Goal: Complete application form: Complete application form

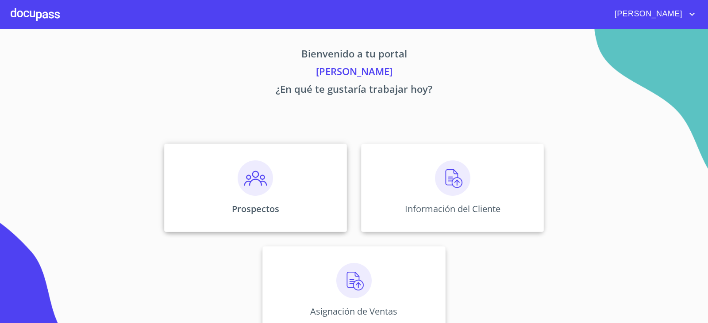
click at [238, 174] on img at bounding box center [255, 178] width 35 height 35
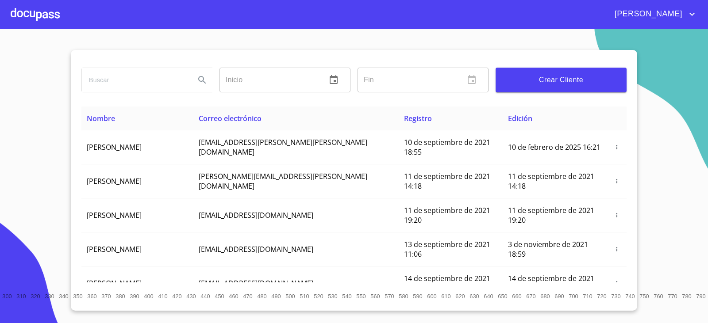
click at [98, 82] on input "search" at bounding box center [135, 80] width 106 height 24
click at [546, 77] on span "Crear Cliente" at bounding box center [561, 80] width 117 height 12
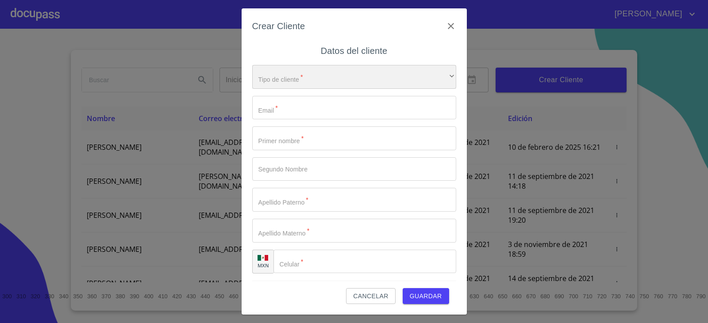
click at [315, 76] on div "​" at bounding box center [354, 77] width 204 height 24
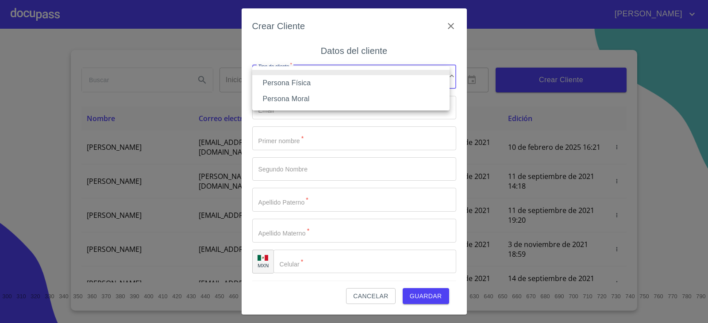
click at [309, 84] on li "Persona Física" at bounding box center [350, 83] width 197 height 16
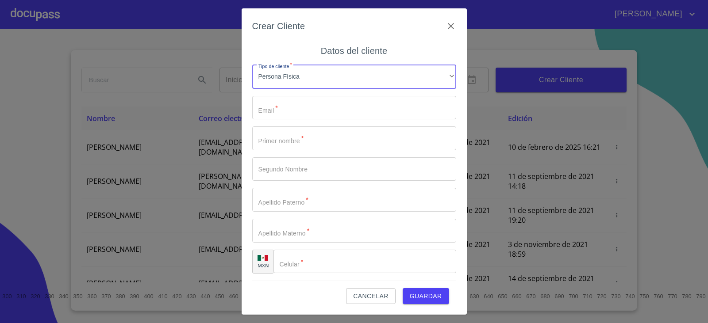
click at [307, 110] on input "Tipo de cliente   *" at bounding box center [354, 108] width 204 height 24
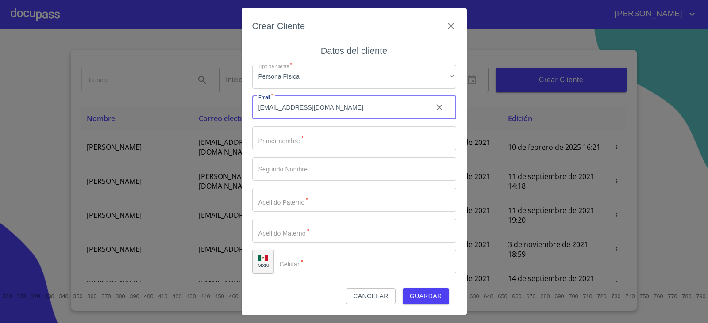
type input "[EMAIL_ADDRESS][DOMAIN_NAME]"
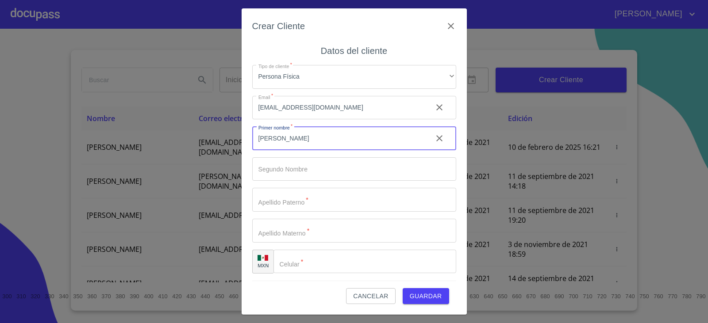
type input "[PERSON_NAME]"
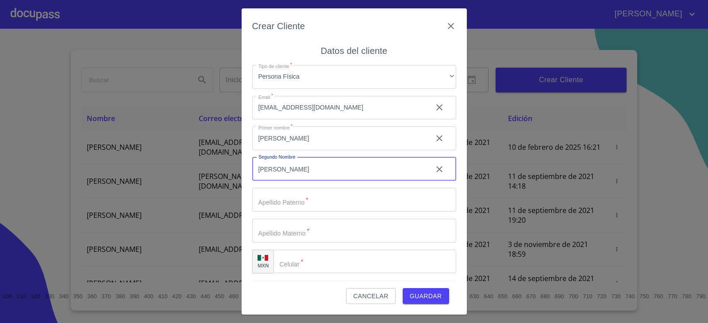
type input "[PERSON_NAME]"
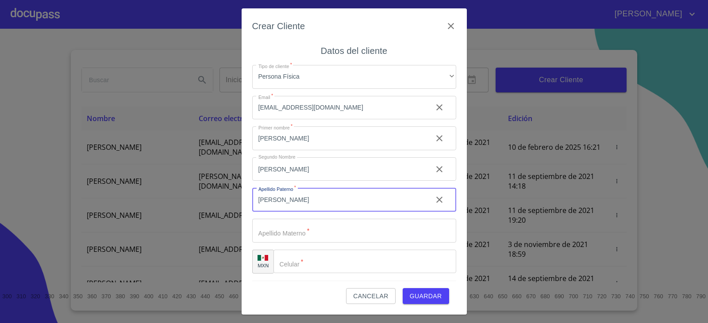
type input "[PERSON_NAME]"
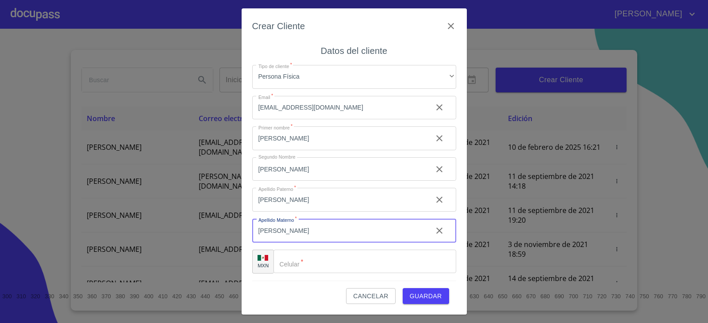
type input "[PERSON_NAME]"
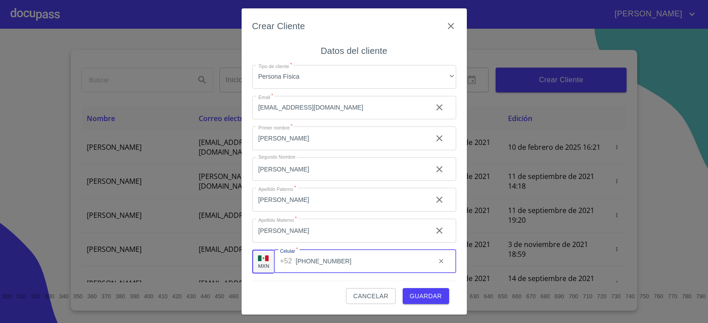
type input "[PHONE_NUMBER]"
click at [427, 296] on span "Guardar" at bounding box center [426, 296] width 32 height 11
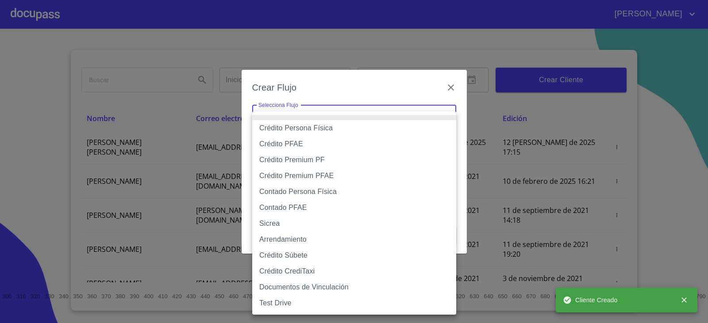
click at [347, 112] on body "[PERSON_NAME] ​ Fin ​ Crear Cliente Nombre Correo electrónico Registro Edición …" at bounding box center [354, 161] width 708 height 323
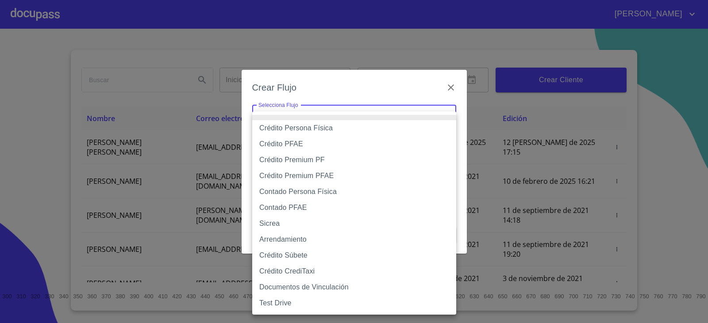
click at [276, 196] on li "Contado Persona Física" at bounding box center [354, 192] width 204 height 16
type input "60bf975b0d9865ccc2471536"
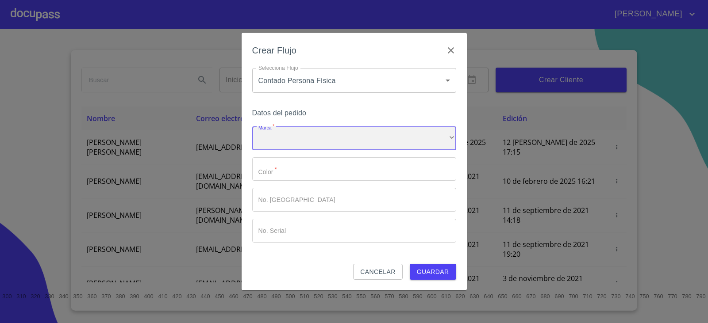
click at [273, 144] on div "​" at bounding box center [354, 139] width 204 height 24
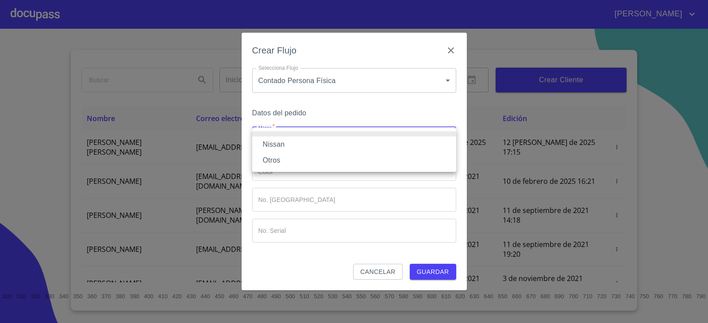
click at [273, 144] on li "Nissan" at bounding box center [354, 145] width 204 height 16
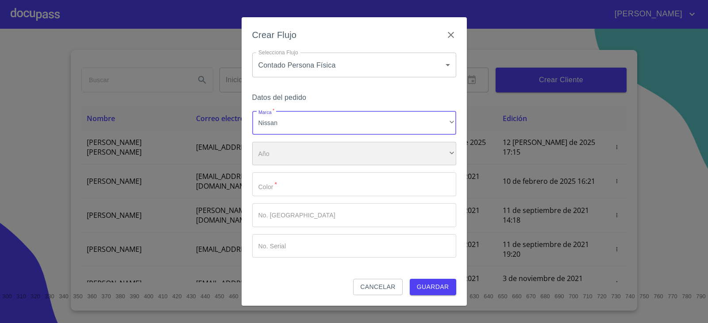
click at [277, 164] on div "​" at bounding box center [354, 154] width 204 height 24
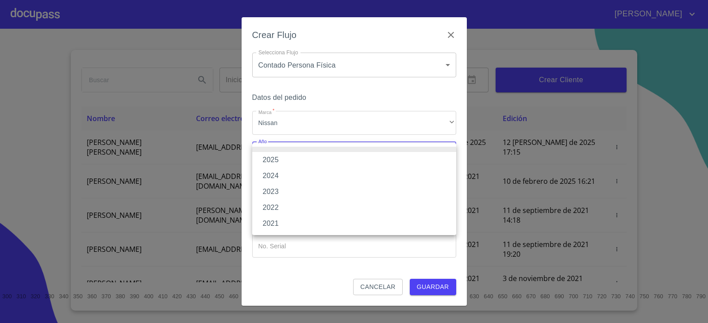
click at [277, 164] on li "2025" at bounding box center [354, 160] width 204 height 16
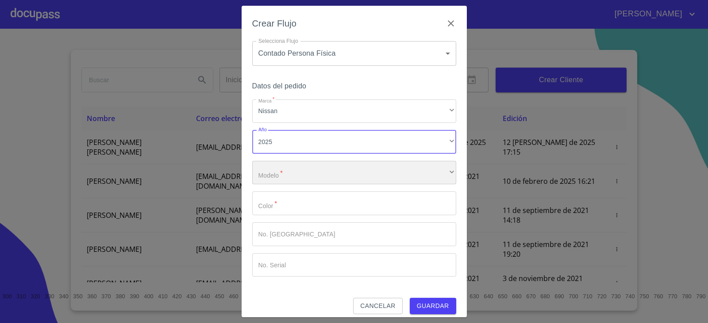
click at [276, 175] on div "​" at bounding box center [354, 173] width 204 height 24
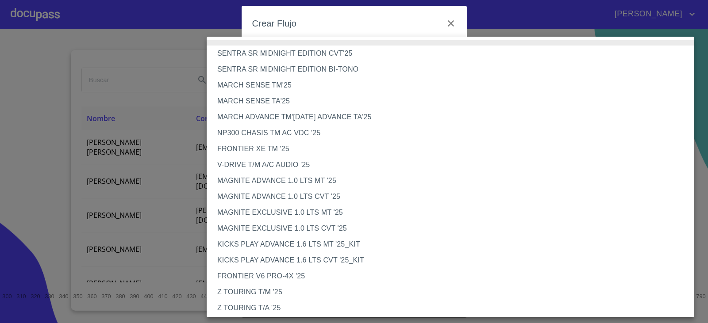
click at [257, 258] on li "KICKS PLAY ADVANCE 1.6 LTS CVT '25_KIT" at bounding box center [454, 261] width 494 height 16
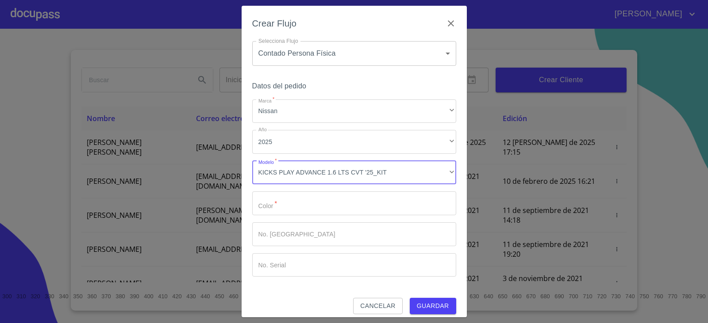
click at [274, 210] on input "Marca   *" at bounding box center [354, 204] width 204 height 24
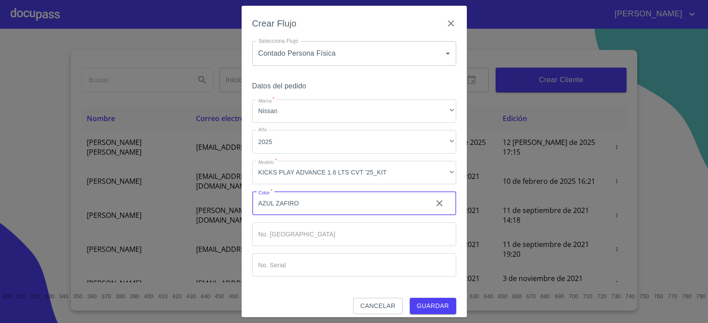
type input "AZUL ZAFIRO"
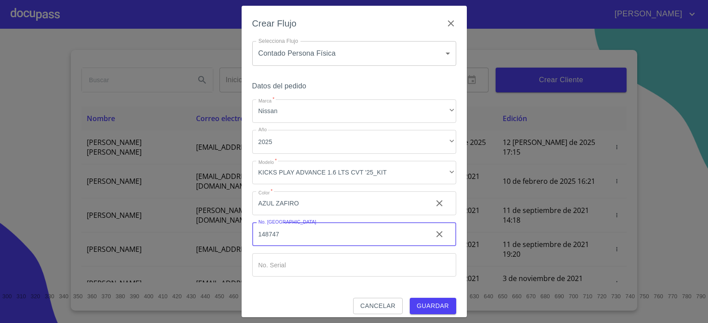
type input "148747"
click at [327, 216] on input "Marca   *" at bounding box center [338, 204] width 173 height 24
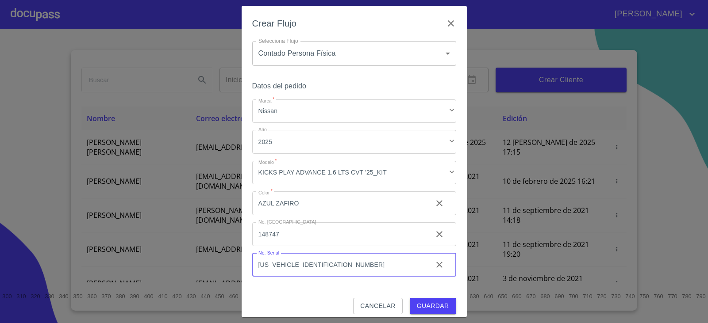
type input "[US_VEHICLE_IDENTIFICATION_NUMBER]"
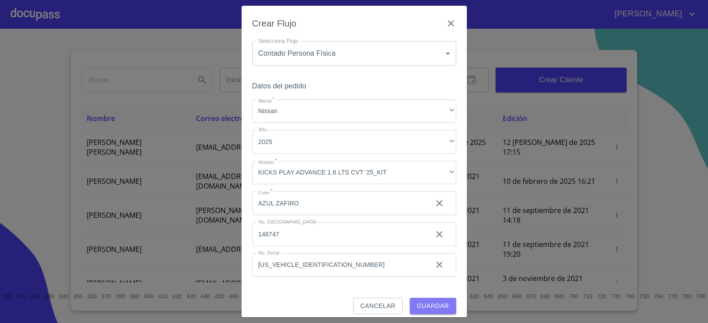
click at [427, 307] on span "Guardar" at bounding box center [433, 306] width 32 height 11
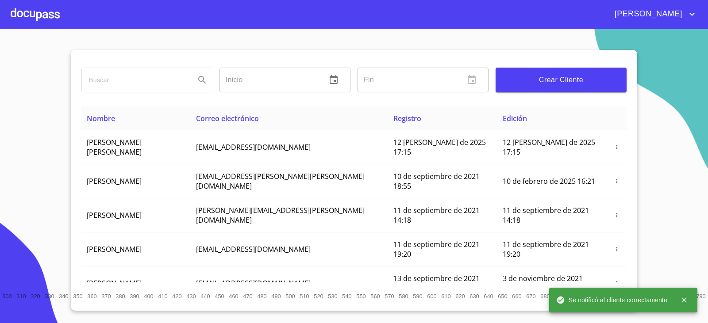
click at [29, 8] on div at bounding box center [35, 14] width 49 height 28
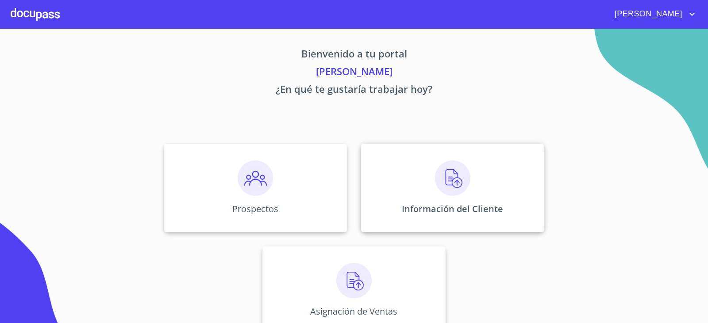
click at [450, 174] on img at bounding box center [452, 178] width 35 height 35
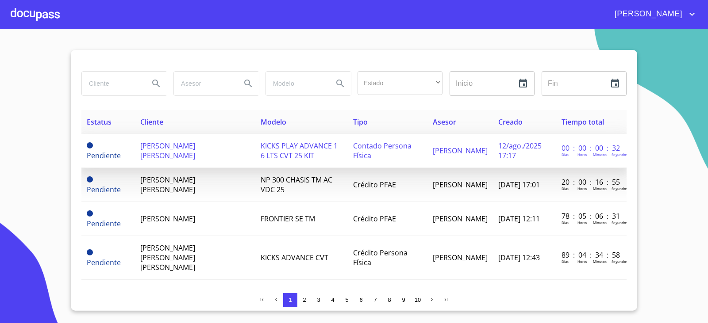
click at [170, 152] on span "[PERSON_NAME] [PERSON_NAME]" at bounding box center [167, 150] width 55 height 19
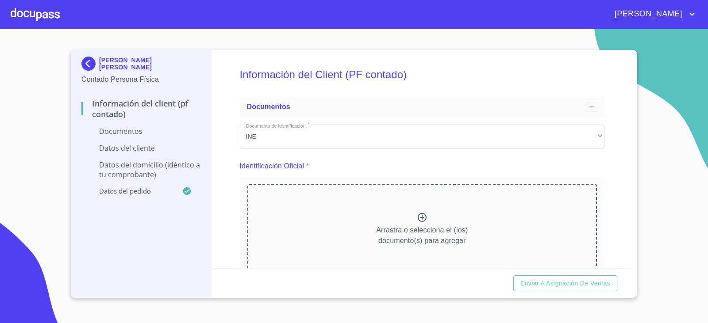
click at [420, 215] on icon at bounding box center [422, 217] width 11 height 11
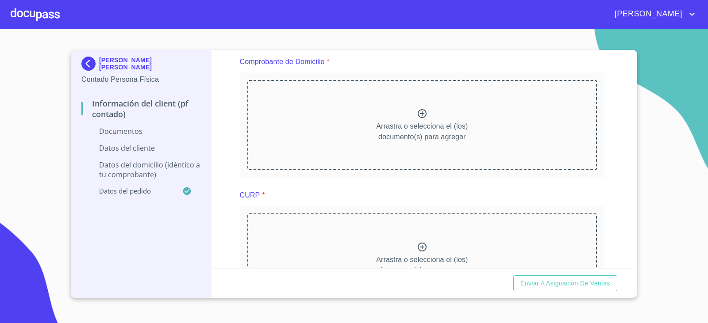
scroll to position [487, 0]
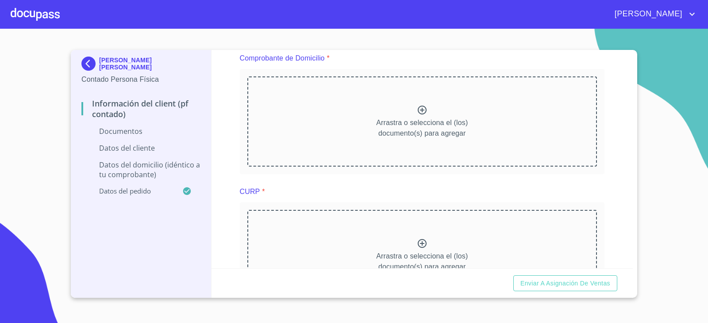
click at [417, 109] on icon at bounding box center [422, 110] width 11 height 11
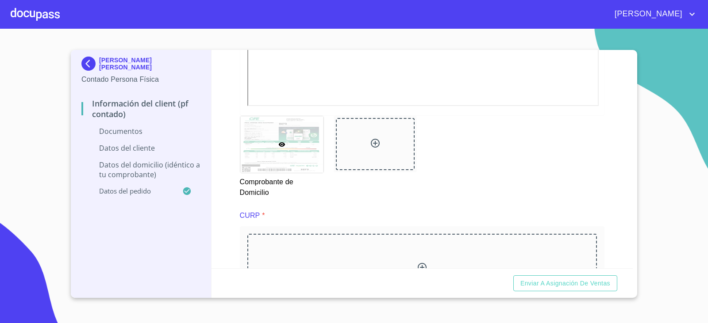
scroll to position [797, 0]
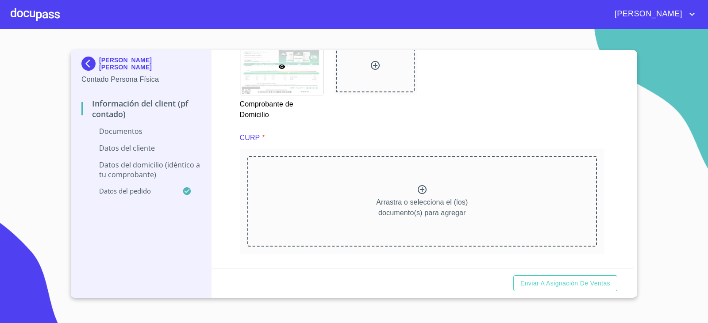
click at [419, 191] on icon at bounding box center [422, 189] width 9 height 9
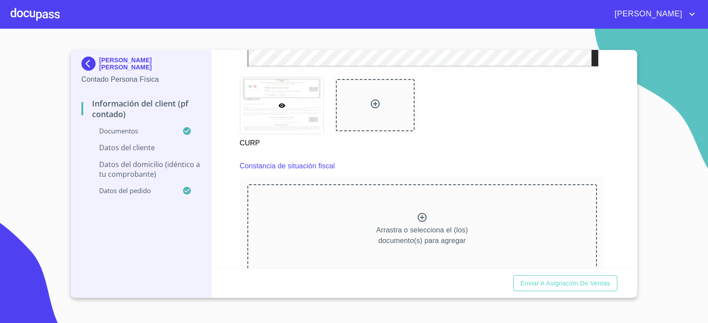
scroll to position [1151, 0]
click at [420, 216] on icon at bounding box center [422, 214] width 11 height 11
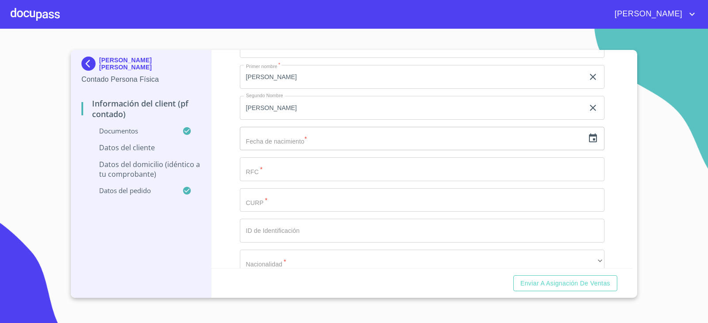
scroll to position [1682, 0]
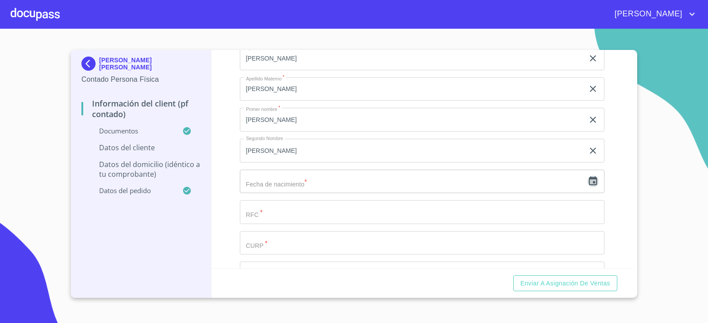
click at [588, 181] on icon "button" at bounding box center [593, 181] width 11 height 11
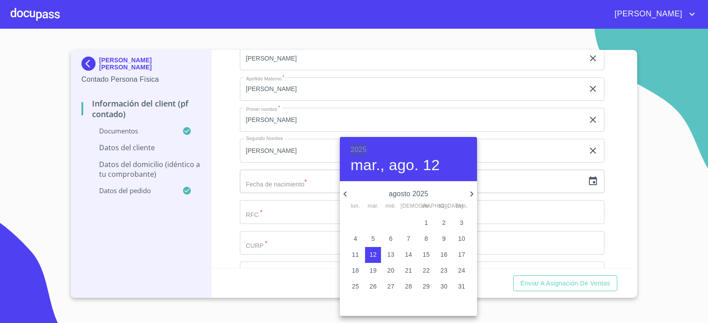
click at [355, 147] on h6 "2025" at bounding box center [358, 150] width 16 height 12
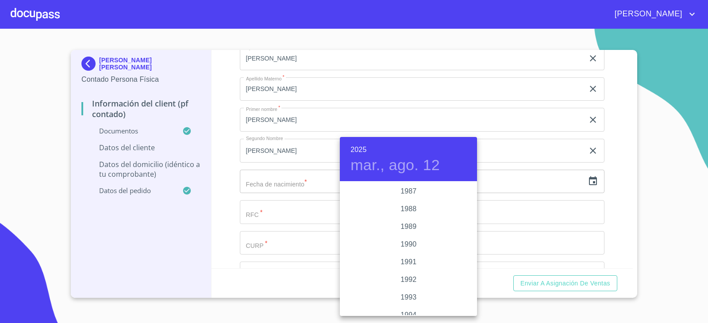
scroll to position [1186, 0]
click at [410, 208] on div "1993" at bounding box center [408, 209] width 137 height 18
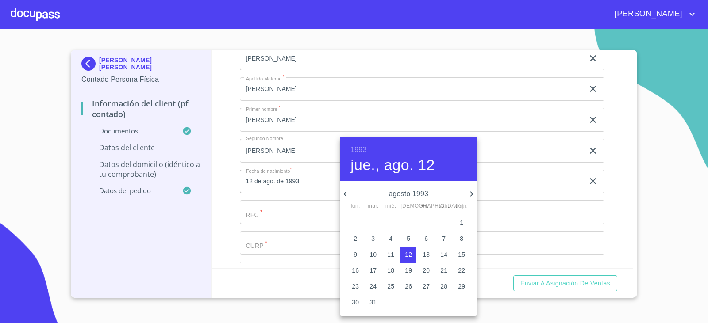
click at [346, 194] on icon "button" at bounding box center [345, 194] width 11 height 11
click at [443, 242] on p "10" at bounding box center [443, 239] width 7 height 9
type input "10 de [DATE]. de 1993"
click at [256, 214] on div at bounding box center [354, 161] width 708 height 323
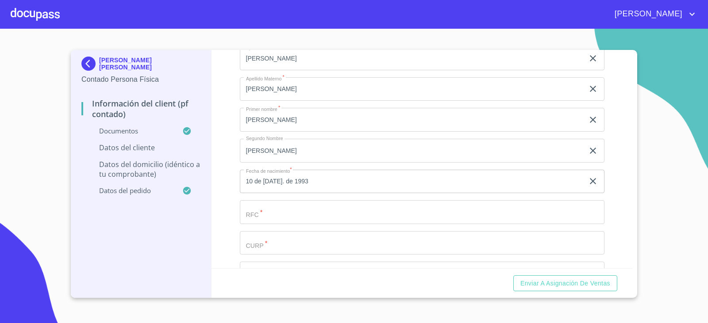
click at [256, 70] on input "Documento de identificación.   *" at bounding box center [412, 58] width 345 height 24
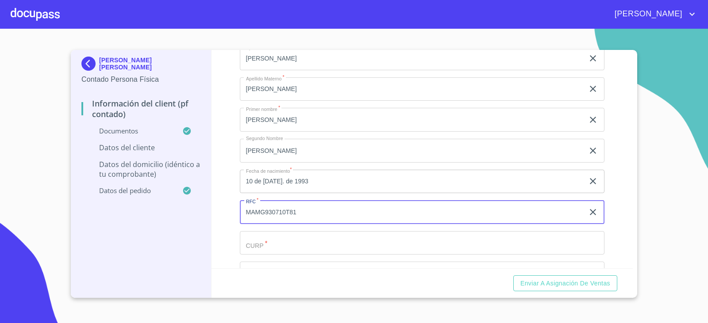
type input "MAMG930710T81"
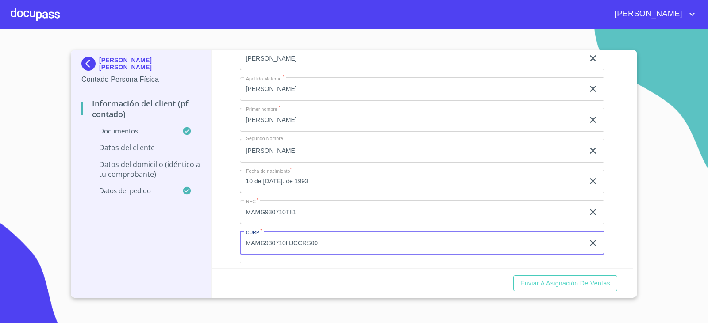
type input "MAMG930710HJCCRS00"
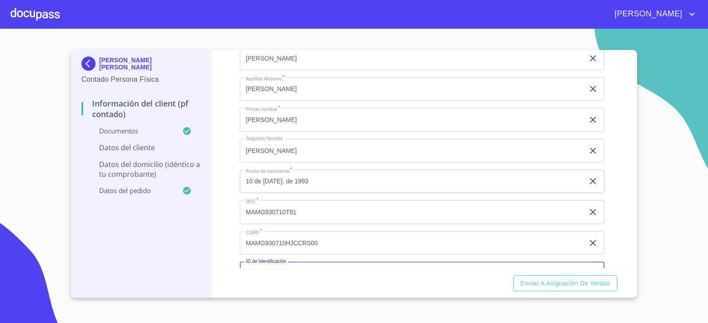
scroll to position [1699, 0]
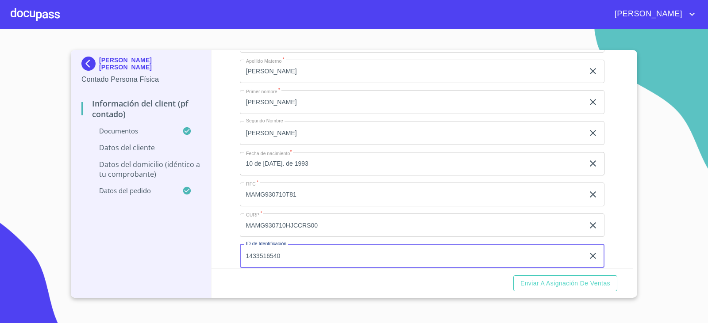
type input "1433516540"
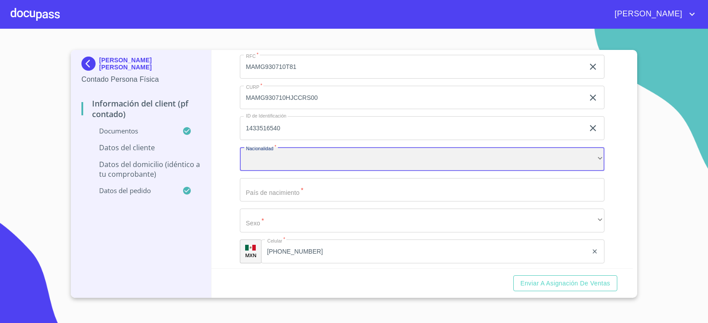
click at [308, 159] on div "​" at bounding box center [422, 159] width 365 height 24
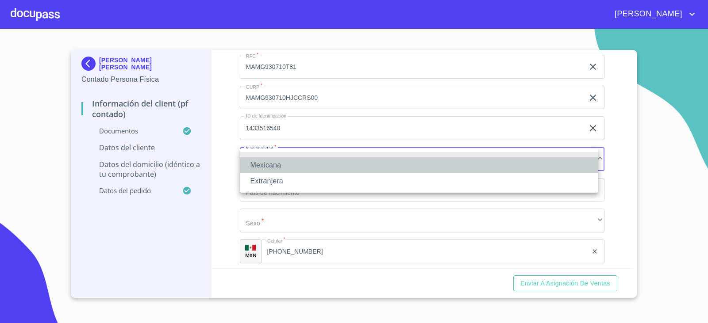
click at [287, 169] on li "Mexicana" at bounding box center [419, 166] width 358 height 16
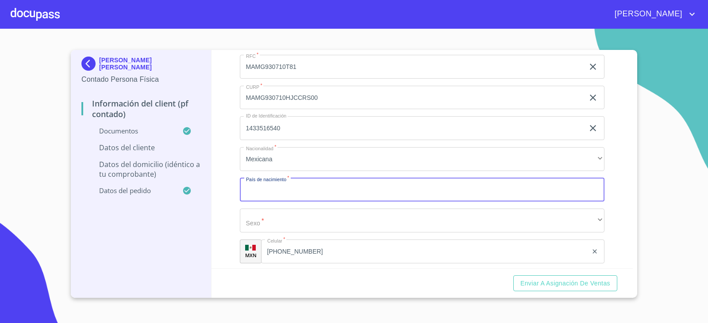
click at [278, 190] on input "Documento de identificación.   *" at bounding box center [422, 190] width 365 height 24
type input "[GEOGRAPHIC_DATA]"
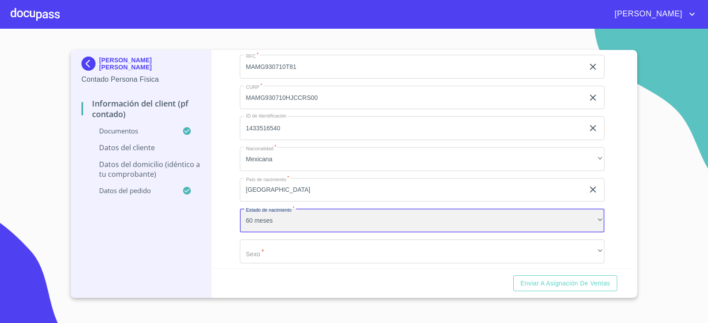
click at [293, 222] on div "60 meses" at bounding box center [422, 221] width 365 height 24
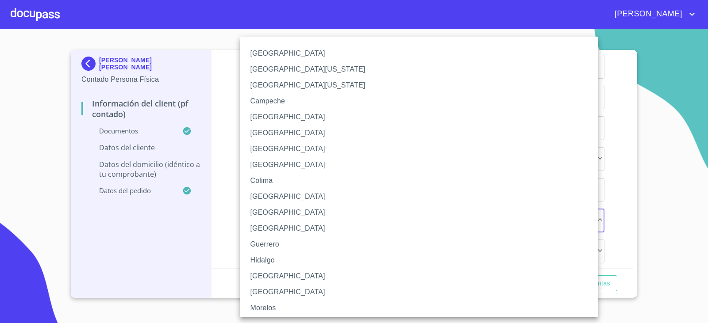
click at [266, 270] on li "[GEOGRAPHIC_DATA]" at bounding box center [422, 277] width 365 height 16
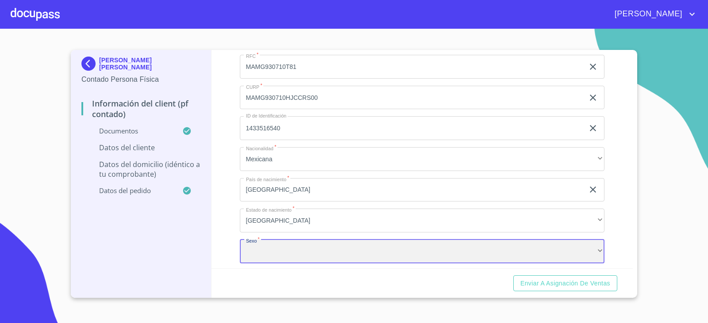
click at [276, 256] on div "​" at bounding box center [422, 252] width 365 height 24
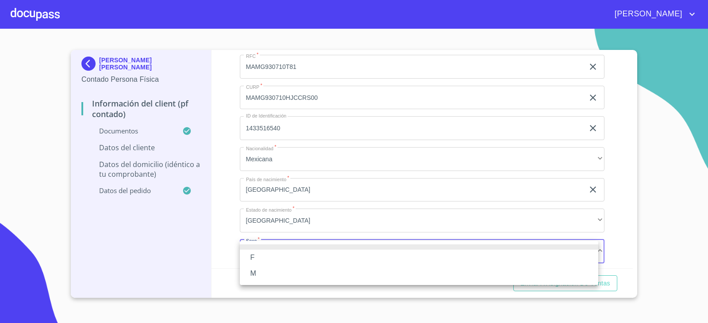
click at [262, 275] on li "M" at bounding box center [419, 274] width 358 height 16
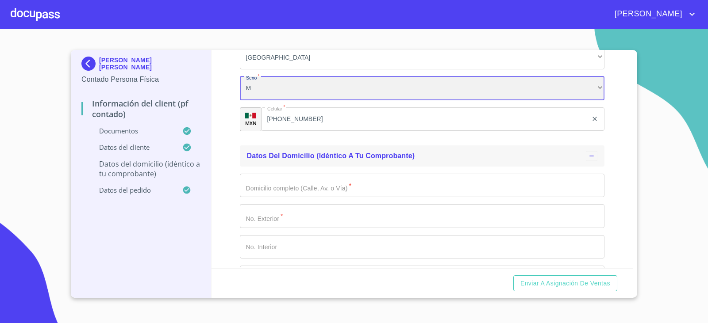
scroll to position [2004, 0]
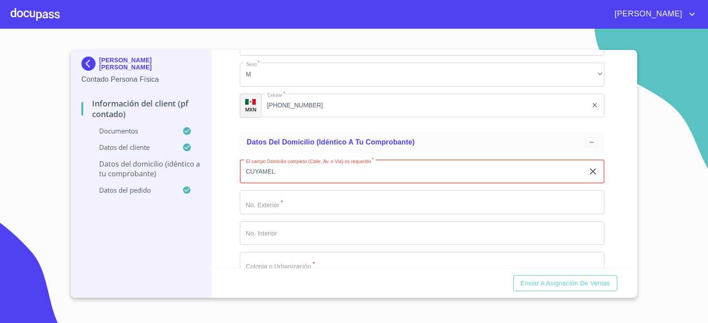
type input "CUYAMEL"
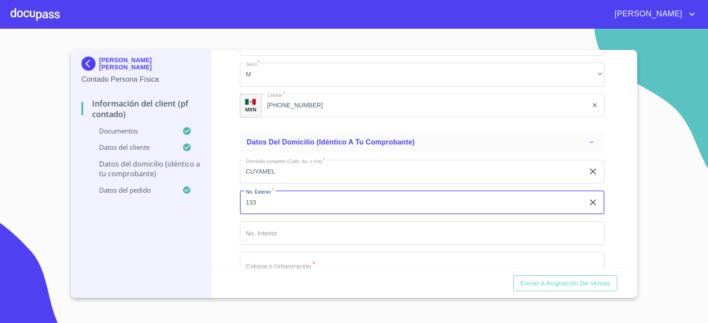
type input "133"
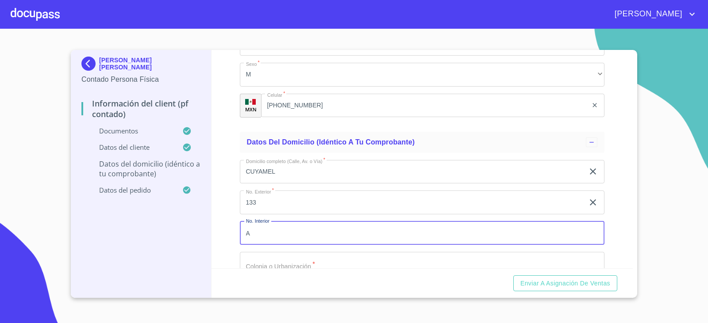
type input "A"
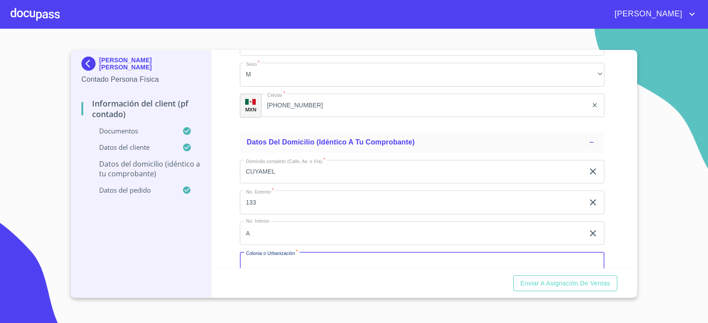
scroll to position [2012, 0]
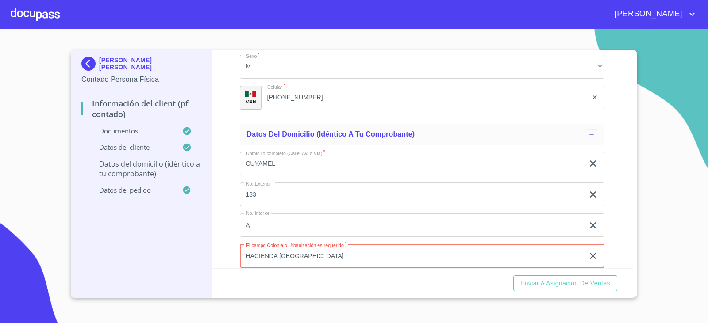
type input "HACIENDA [GEOGRAPHIC_DATA]"
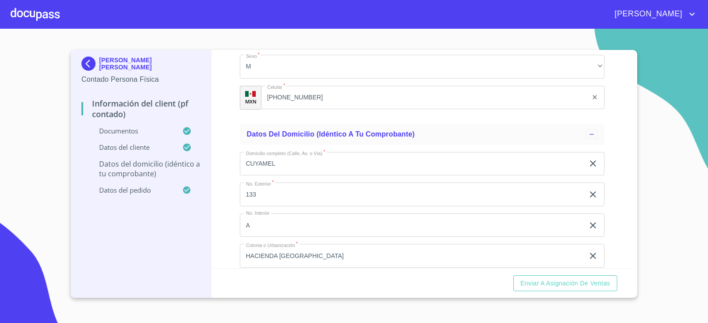
scroll to position [2140, 0]
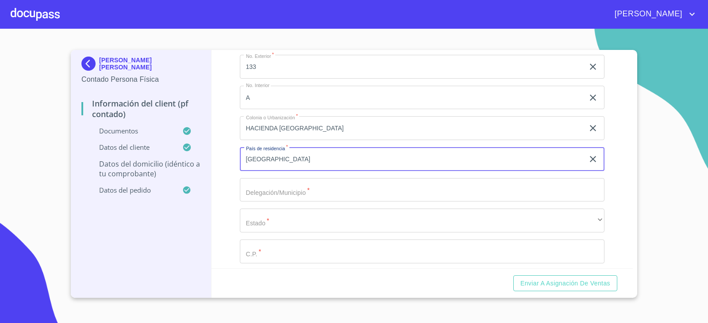
type input "[GEOGRAPHIC_DATA]"
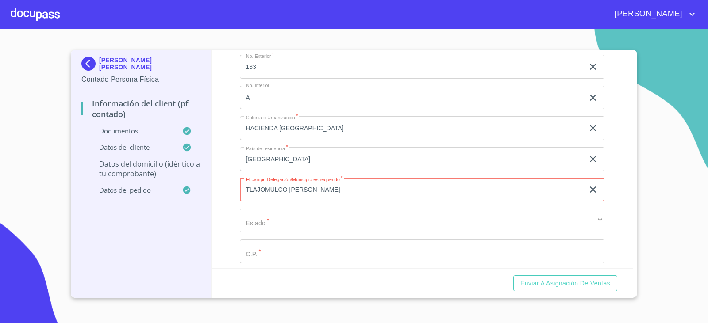
type input "TLAJOMULCO [PERSON_NAME]"
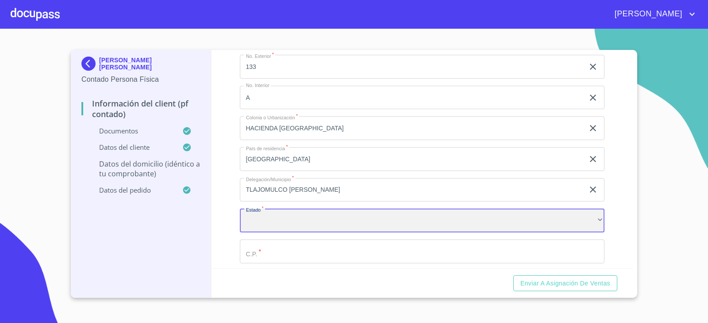
click at [295, 225] on div "​" at bounding box center [422, 221] width 365 height 24
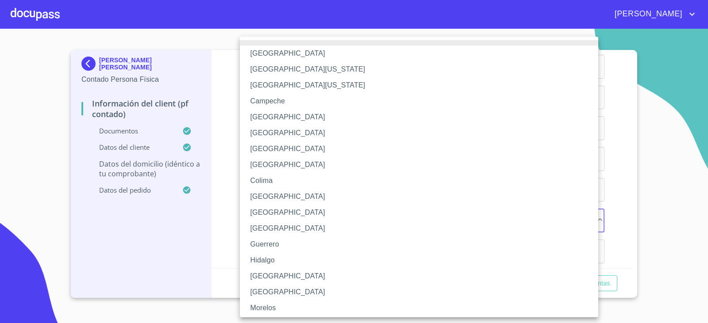
click at [264, 282] on li "[GEOGRAPHIC_DATA]" at bounding box center [422, 277] width 365 height 16
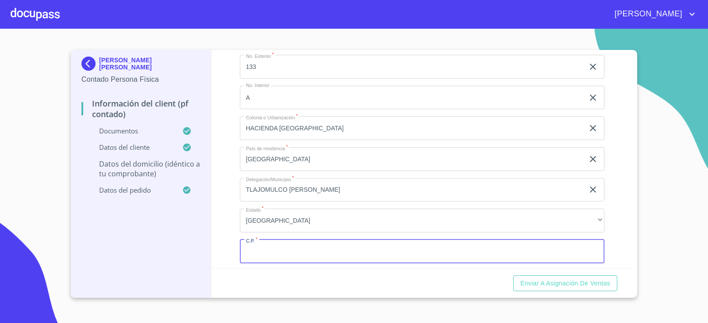
click at [268, 260] on input "Documento de identificación.   *" at bounding box center [422, 252] width 365 height 24
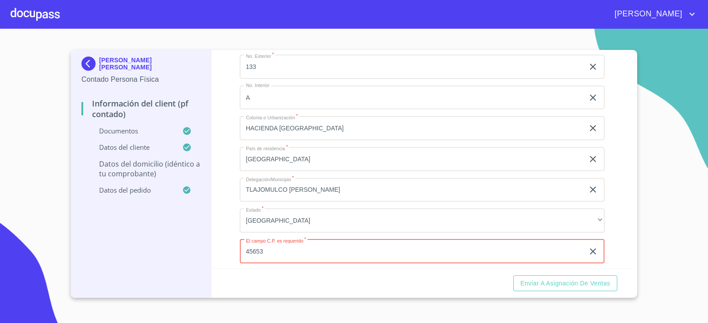
type input "45653"
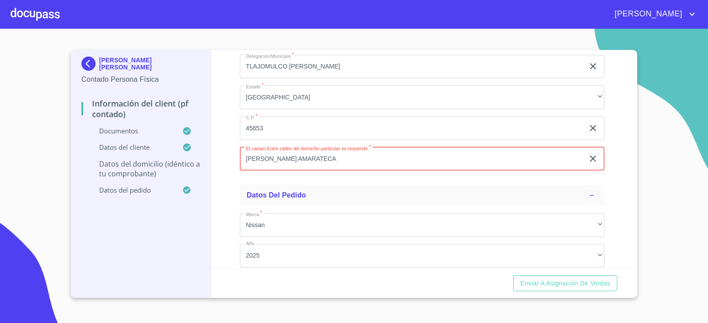
type input "[PERSON_NAME] AMARATECA"
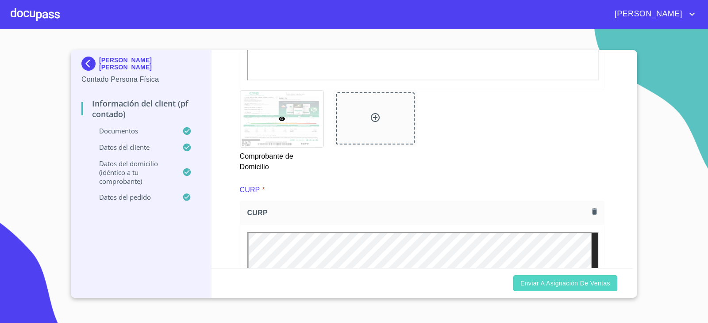
scroll to position [728, 0]
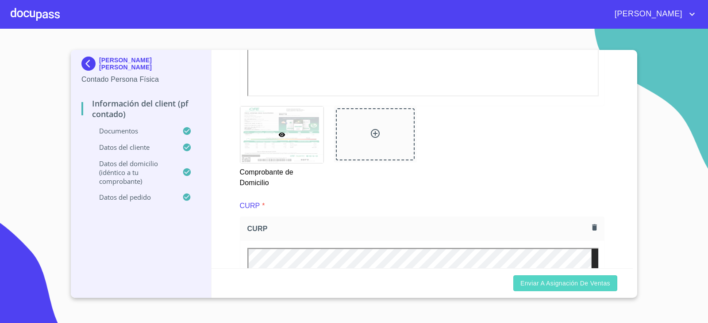
click at [570, 285] on span "Enviar a Asignación de Ventas" at bounding box center [565, 283] width 90 height 11
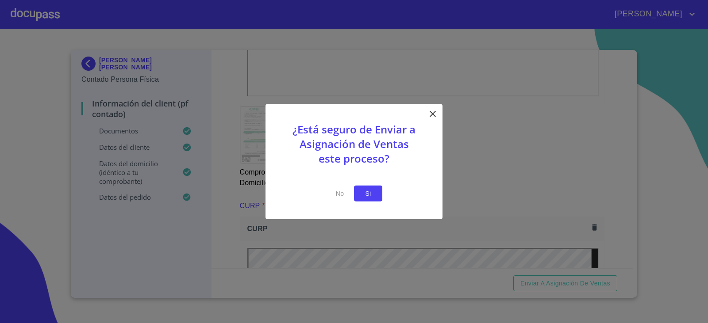
click at [372, 199] on span "Si" at bounding box center [368, 193] width 14 height 11
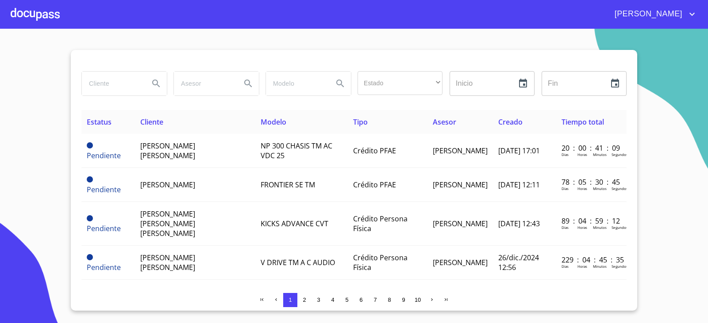
click at [34, 19] on div at bounding box center [35, 14] width 49 height 28
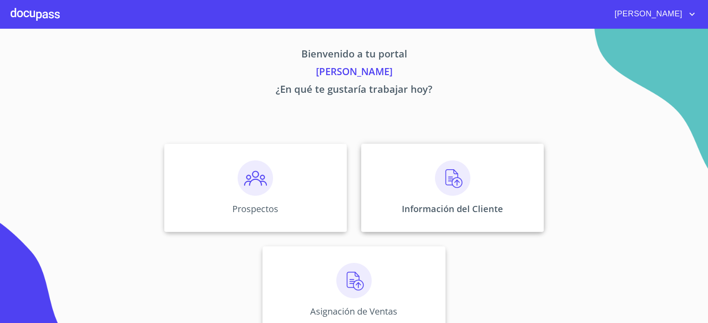
click at [418, 182] on div "Información del Cliente" at bounding box center [452, 188] width 183 height 89
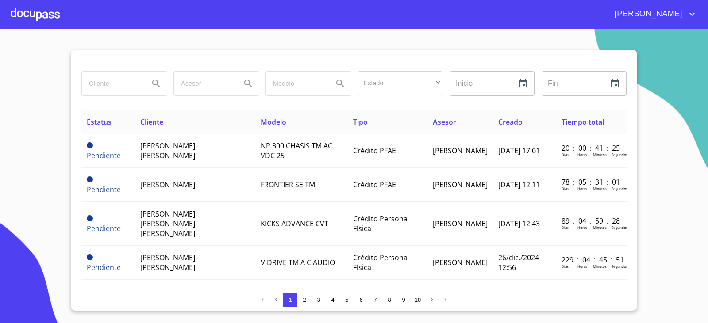
click at [42, 17] on div at bounding box center [35, 14] width 49 height 28
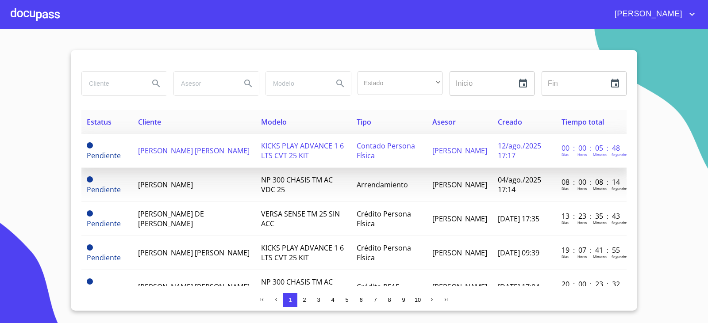
click at [191, 146] on span "[PERSON_NAME] [PERSON_NAME]" at bounding box center [194, 151] width 112 height 10
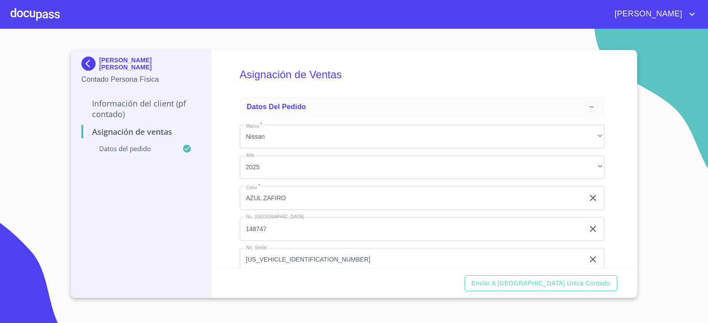
scroll to position [20, 0]
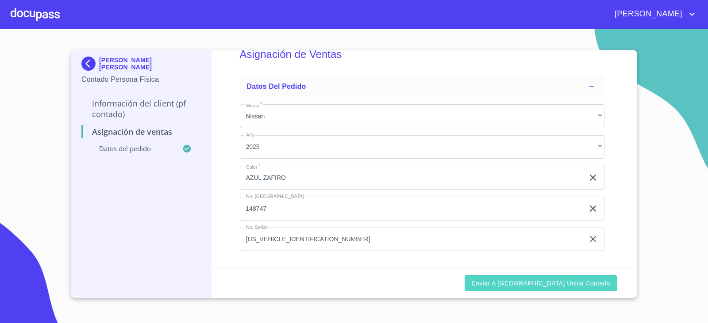
click at [547, 279] on span "Enviar a [GEOGRAPHIC_DATA] única contado" at bounding box center [541, 283] width 139 height 11
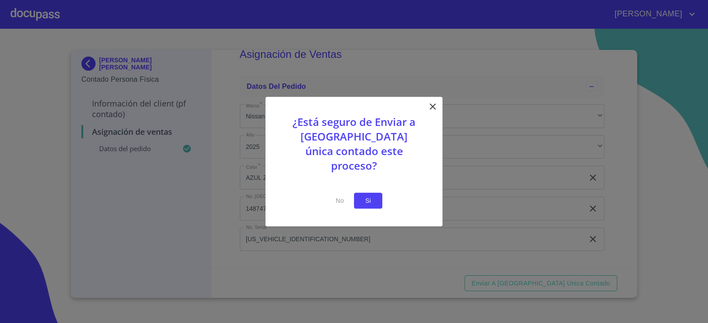
click at [368, 199] on button "Si" at bounding box center [368, 201] width 28 height 16
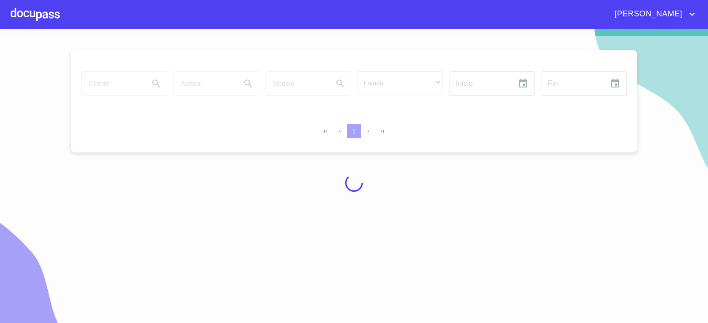
click at [29, 12] on div at bounding box center [35, 14] width 49 height 28
